Goal: Task Accomplishment & Management: Complete application form

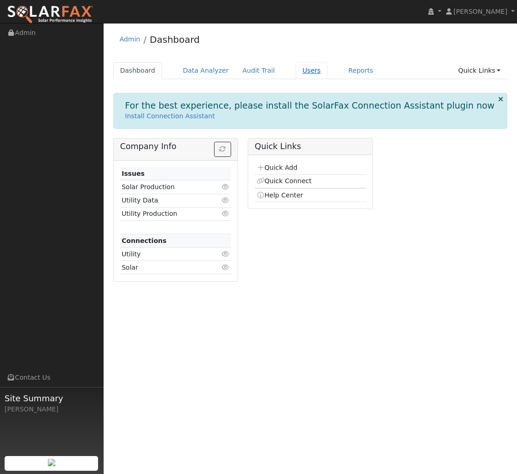
click at [311, 72] on link "Users" at bounding box center [311, 70] width 32 height 17
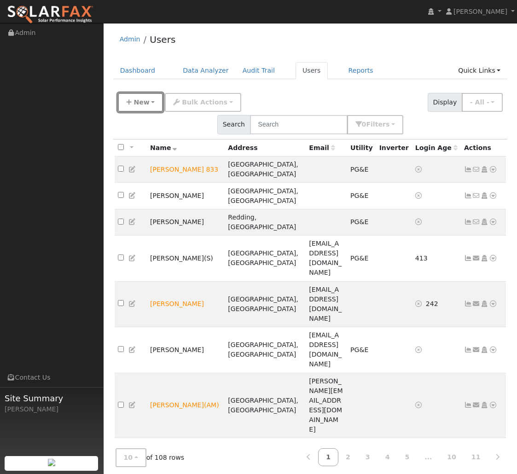
click at [128, 107] on button "New" at bounding box center [141, 102] width 46 height 19
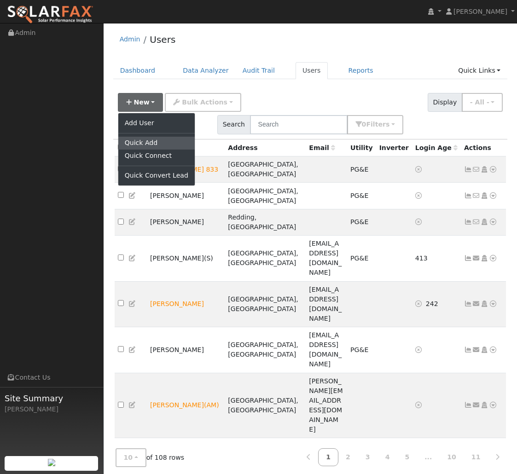
click at [145, 140] on link "Quick Add" at bounding box center [156, 143] width 76 height 13
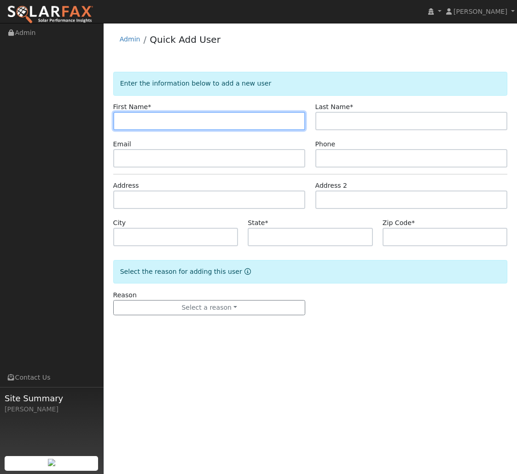
paste input "Melissa"
type input "Melissa"
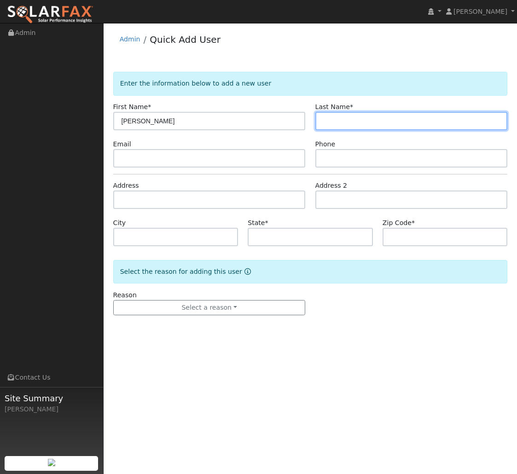
drag, startPoint x: 330, startPoint y: 125, endPoint x: 317, endPoint y: 62, distance: 64.1
click at [329, 122] on input "text" at bounding box center [411, 121] width 192 height 18
paste input "Tadlock"
type input "Tadlock"
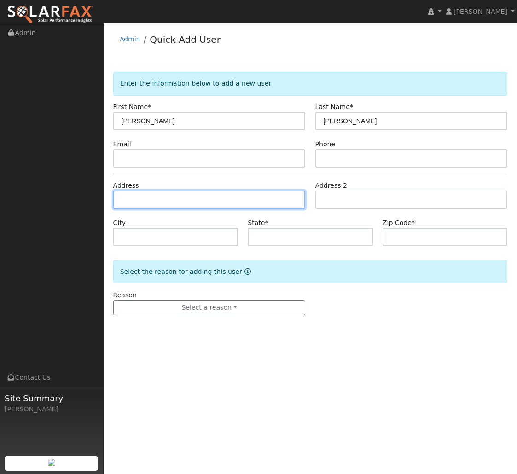
drag, startPoint x: 217, startPoint y: 202, endPoint x: 246, endPoint y: 87, distance: 118.1
click at [217, 202] on input "text" at bounding box center [209, 200] width 192 height 18
paste input "19394 Stonegate Dr."
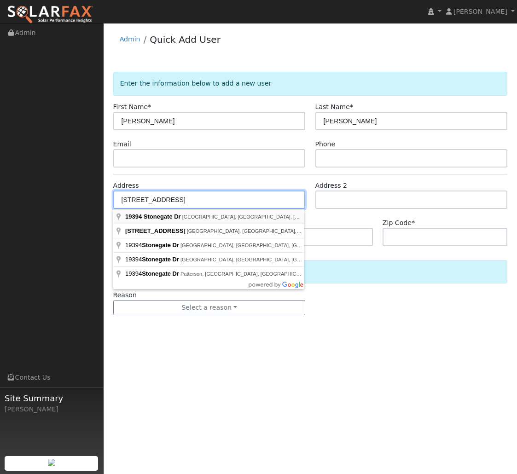
type input "19394 Stonegate Drive"
type input "Cottonwood"
type input "CA"
type input "96022"
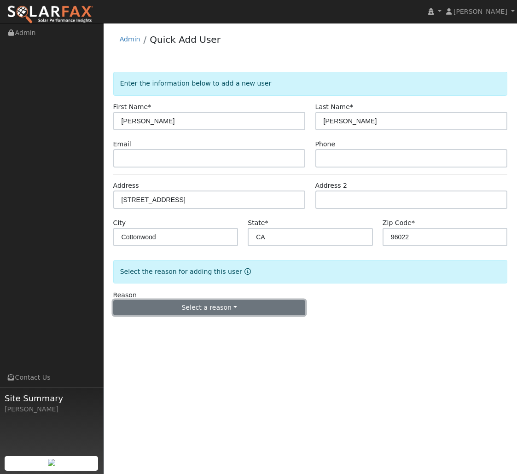
click at [232, 312] on button "Select a reason" at bounding box center [209, 308] width 192 height 16
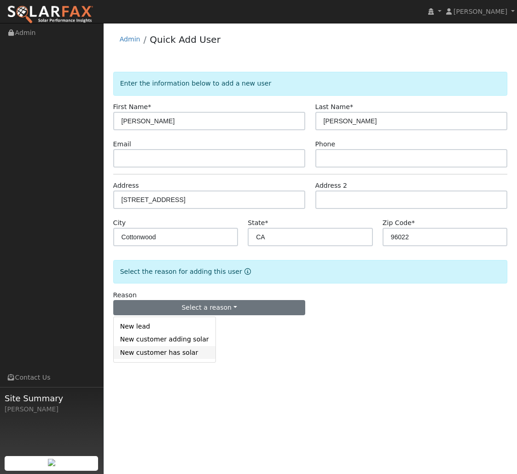
click at [192, 353] on link "New customer has solar" at bounding box center [165, 352] width 102 height 13
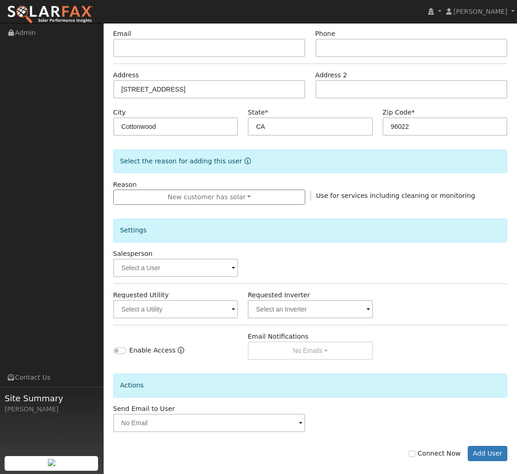
scroll to position [121, 0]
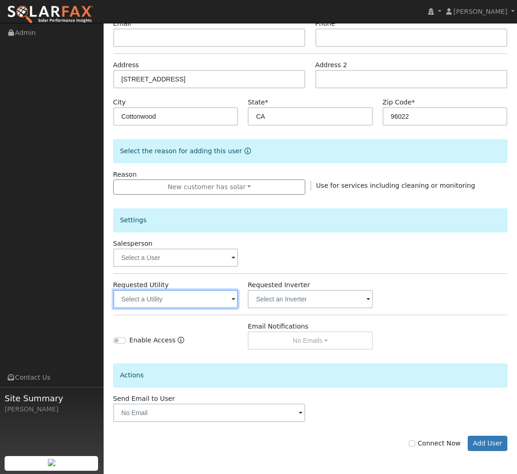
click at [226, 301] on input "text" at bounding box center [175, 299] width 125 height 18
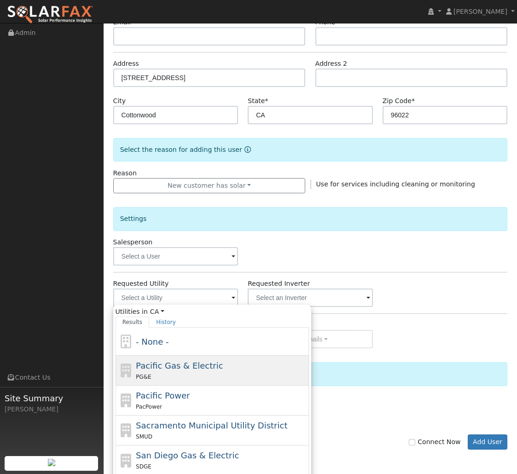
click at [217, 366] on div "Pacific Gas & Electric PG&E" at bounding box center [221, 370] width 171 height 22
type input "Pacific Gas & Electric"
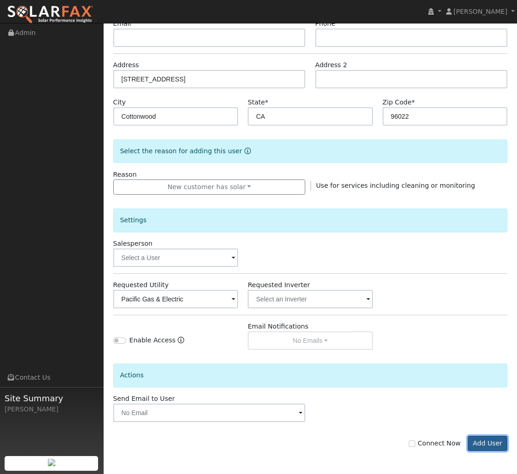
click at [490, 441] on button "Add User" at bounding box center [488, 444] width 40 height 16
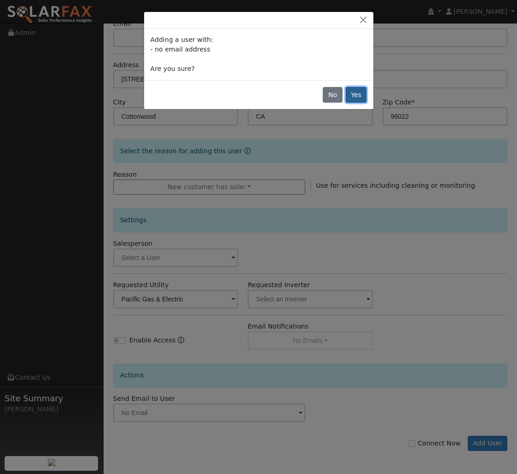
click at [355, 94] on button "Yes" at bounding box center [356, 95] width 21 height 16
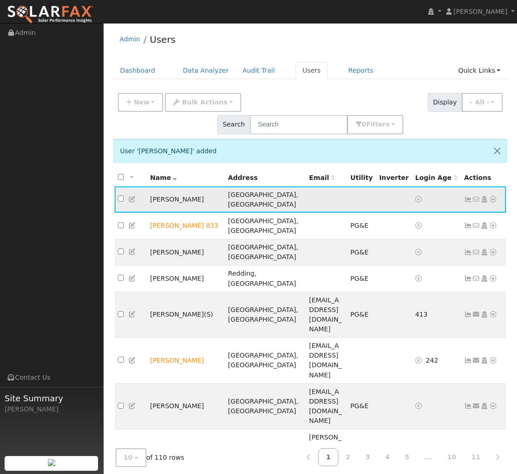
click at [495, 196] on icon at bounding box center [493, 199] width 8 height 6
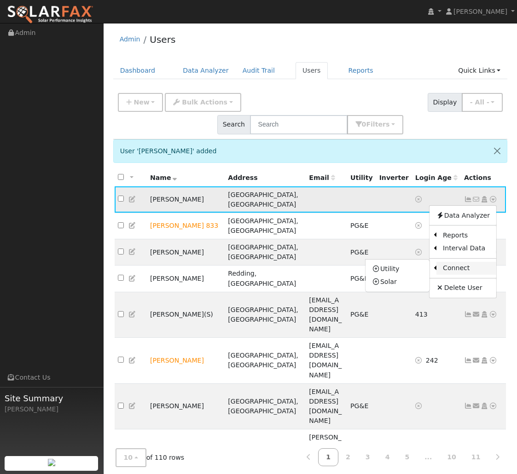
click at [469, 262] on link "Connect" at bounding box center [466, 268] width 60 height 13
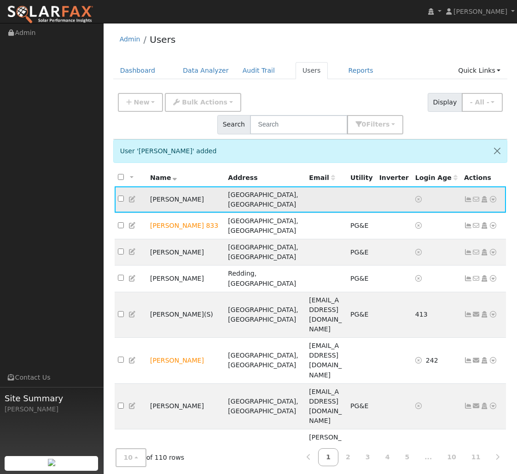
click at [490, 196] on icon at bounding box center [493, 199] width 8 height 6
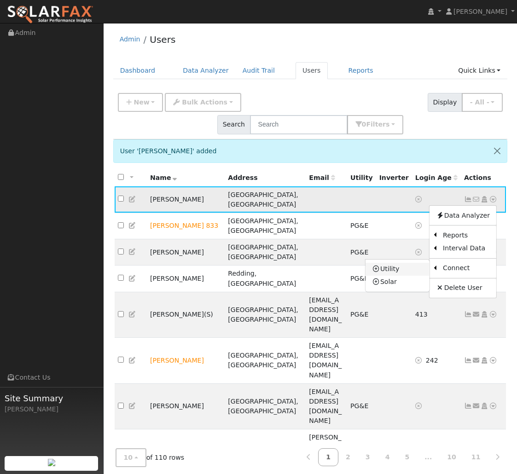
click at [405, 263] on link "Utility" at bounding box center [397, 269] width 64 height 13
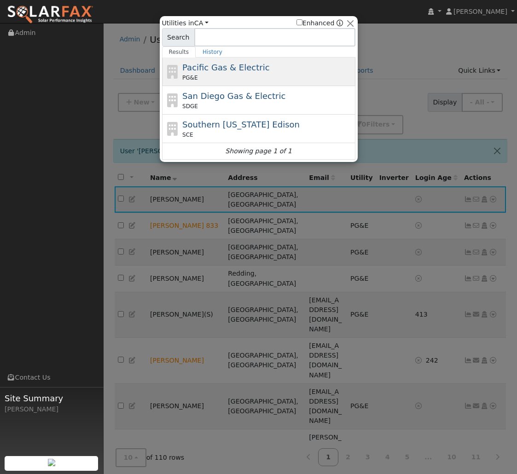
click at [243, 74] on div "PG&E" at bounding box center [267, 78] width 171 height 8
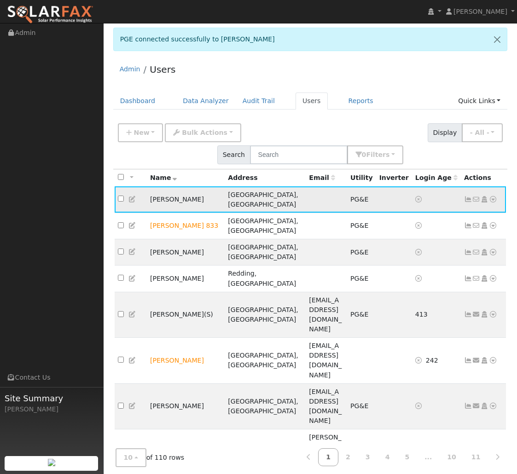
click at [492, 196] on icon at bounding box center [493, 199] width 8 height 6
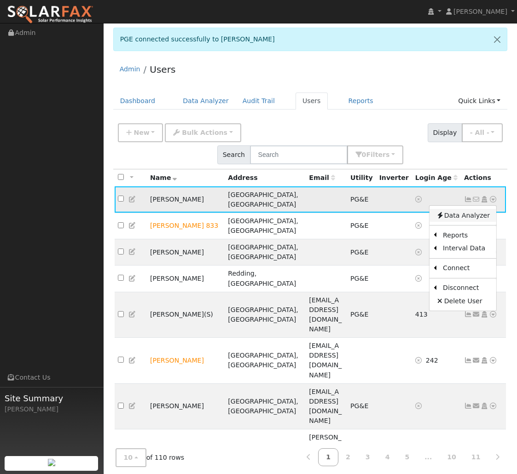
click at [480, 209] on link "Data Analyzer" at bounding box center [462, 215] width 67 height 13
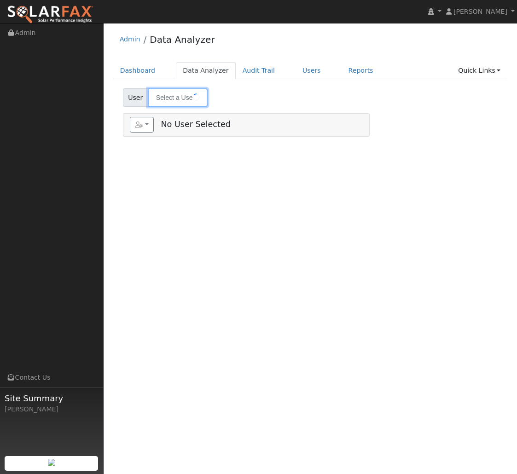
type input "[PERSON_NAME]"
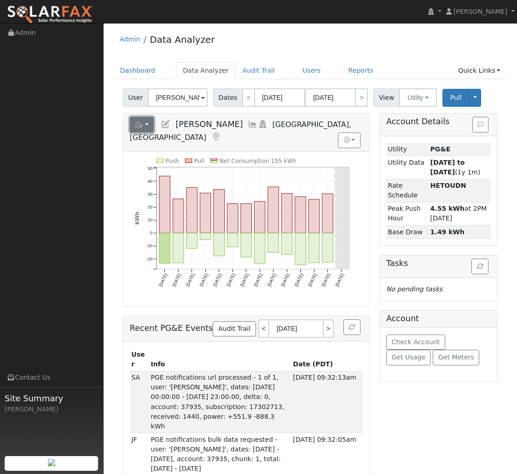
click at [149, 126] on button "button" at bounding box center [142, 125] width 24 height 16
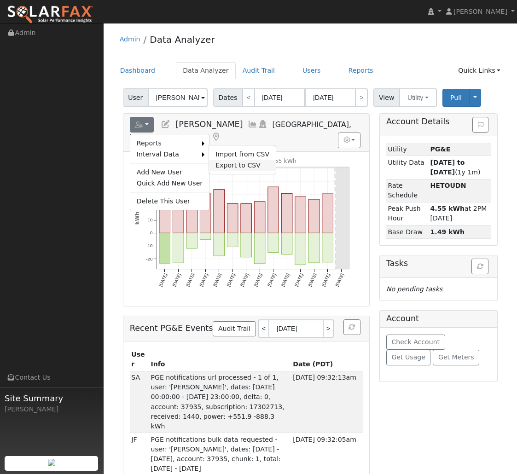
click at [231, 165] on link "Export to CSV" at bounding box center [242, 165] width 67 height 11
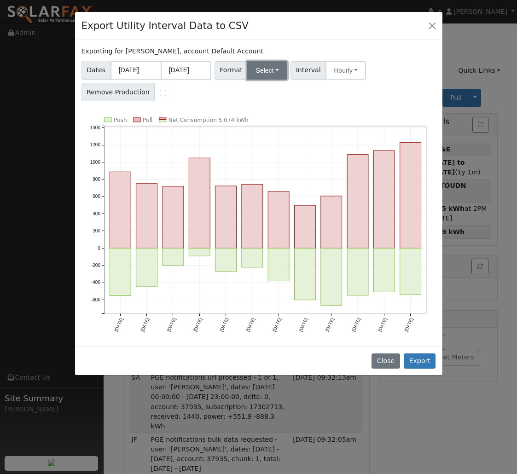
click at [281, 72] on button "Select" at bounding box center [267, 70] width 40 height 18
click at [275, 103] on link "PG&E" at bounding box center [279, 103] width 66 height 13
click at [331, 74] on button "Hourly" at bounding box center [345, 70] width 41 height 18
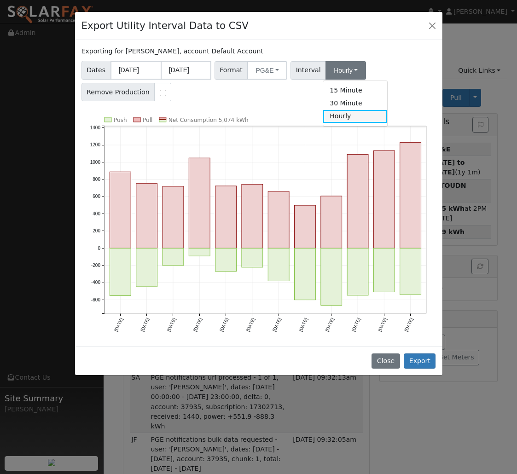
click at [343, 118] on link "Hourly" at bounding box center [355, 116] width 64 height 13
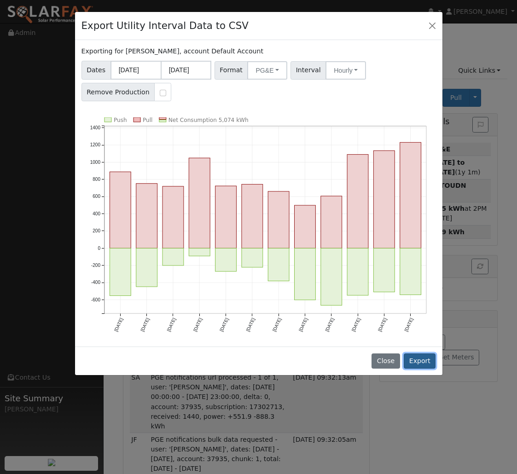
click at [416, 363] on button "Export" at bounding box center [420, 361] width 32 height 16
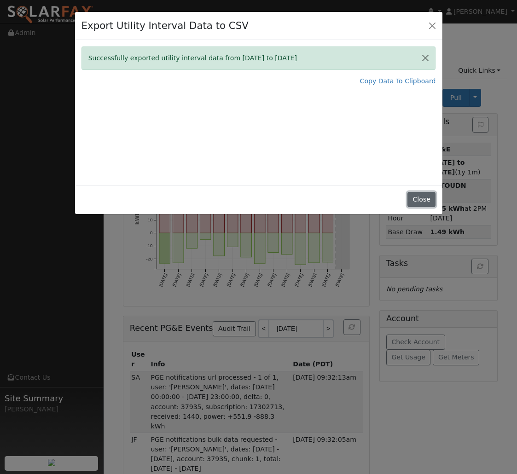
click at [419, 200] on button "Close" at bounding box center [421, 200] width 28 height 16
